Goal: Task Accomplishment & Management: Complete application form

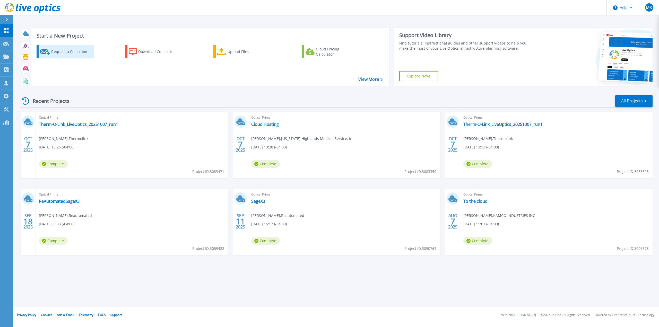
click at [73, 52] on div "Request a Collection" at bounding box center [71, 52] width 41 height 10
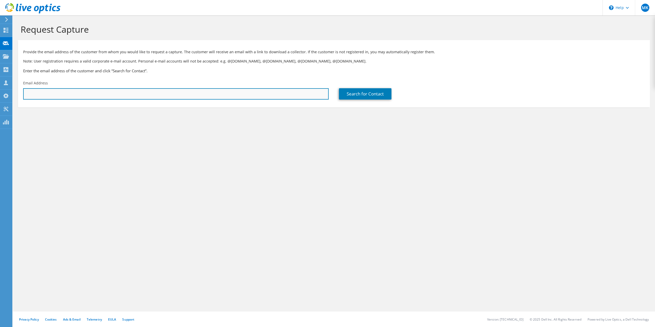
click at [58, 92] on input "text" at bounding box center [175, 93] width 305 height 11
paste input "lenin@expree.org"
type input "lenin@expree.org"
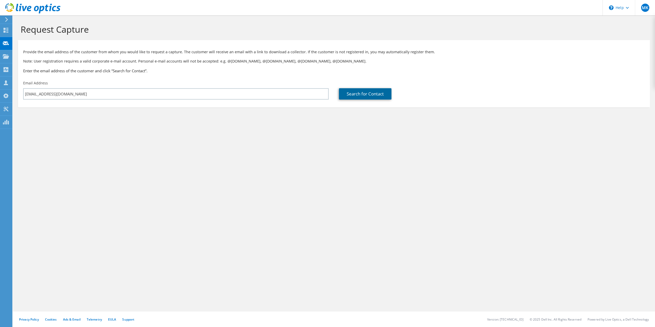
click at [349, 91] on link "Search for Contact" at bounding box center [365, 93] width 52 height 11
type input "KENTUCKY EMPLOYEES CREDIT UNION"
type input "Lenin"
type input "Vera"
type input "[GEOGRAPHIC_DATA]"
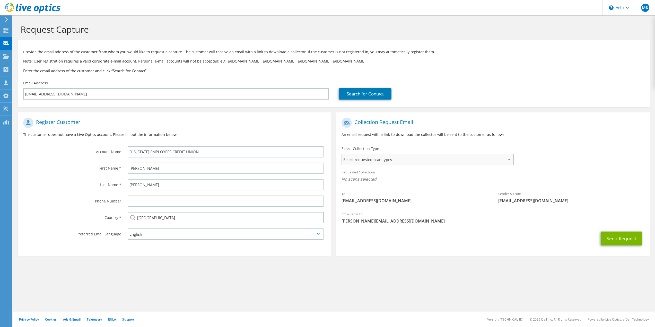
click at [350, 161] on span "Select requested scan types" at bounding box center [427, 159] width 171 height 10
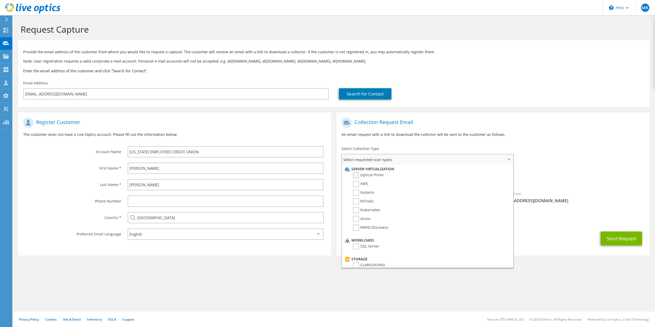
click at [355, 177] on label "Optical Prime" at bounding box center [368, 175] width 31 height 6
click at [0, 0] on input "Optical Prime" at bounding box center [0, 0] width 0 height 0
click at [357, 182] on label "AWS" at bounding box center [360, 184] width 15 height 6
click at [0, 0] on input "AWS" at bounding box center [0, 0] width 0 height 0
click at [356, 219] on label "Azure" at bounding box center [361, 219] width 17 height 6
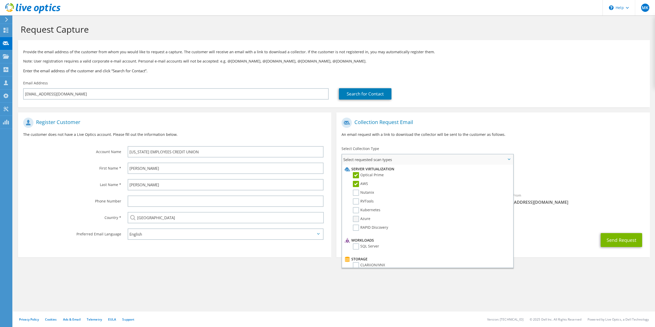
click at [0, 0] on input "Azure" at bounding box center [0, 0] width 0 height 0
click at [354, 202] on label "RVTools" at bounding box center [363, 201] width 21 height 6
click at [0, 0] on input "RVTools" at bounding box center [0, 0] width 0 height 0
click at [518, 163] on div "Select Collection Type Select requested scan types Server Virtualization Optica…" at bounding box center [427, 155] width 183 height 23
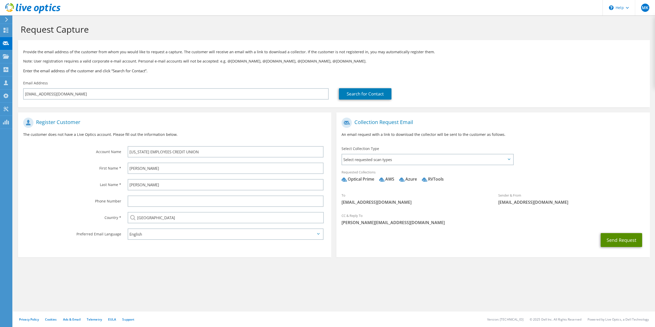
click at [609, 241] on button "Send Request" at bounding box center [621, 240] width 41 height 14
